Goal: Task Accomplishment & Management: Manage account settings

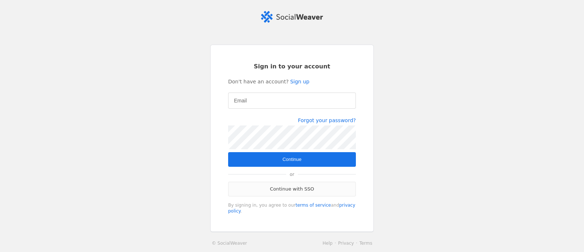
click at [295, 187] on link "Continue with SSO" at bounding box center [292, 188] width 128 height 15
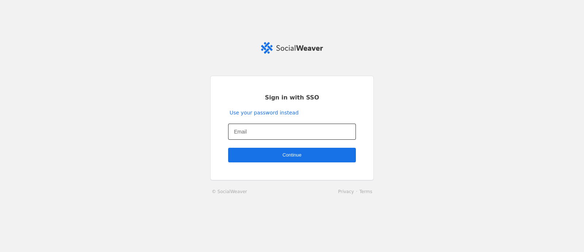
click at [265, 131] on input "Email" at bounding box center [292, 131] width 116 height 9
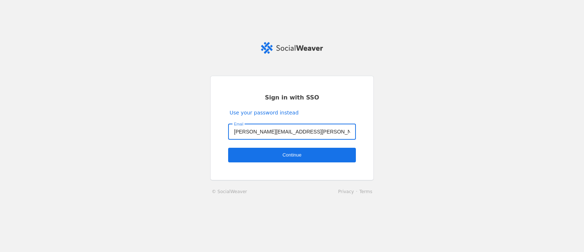
type input "wade.baylis@jll.com"
click at [314, 158] on span "undefined" at bounding box center [292, 155] width 128 height 15
